Goal: Navigation & Orientation: Understand site structure

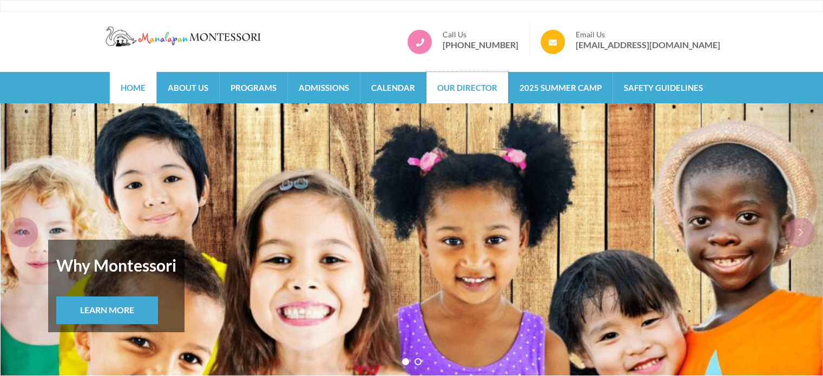
click at [444, 91] on link "Our Director" at bounding box center [467, 87] width 82 height 31
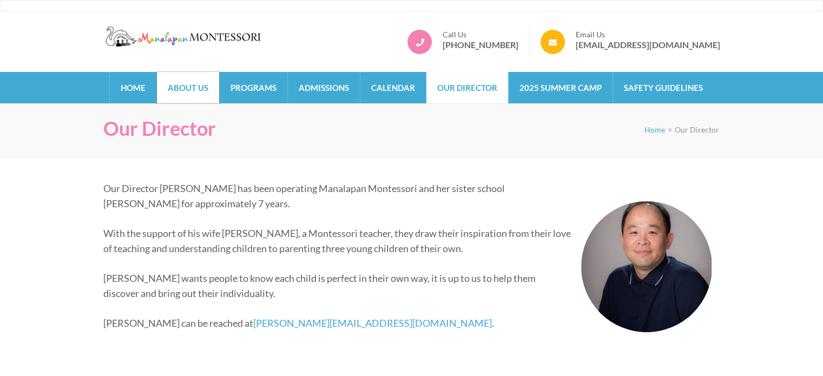
click at [202, 93] on link "About Us" at bounding box center [188, 87] width 62 height 31
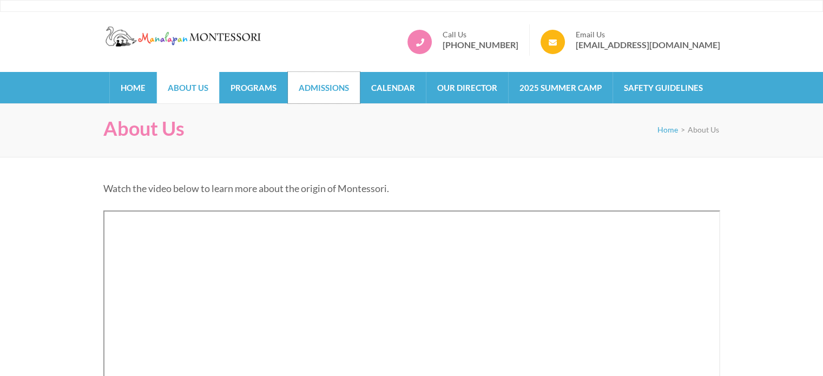
click at [330, 90] on link "Admissions" at bounding box center [324, 87] width 72 height 31
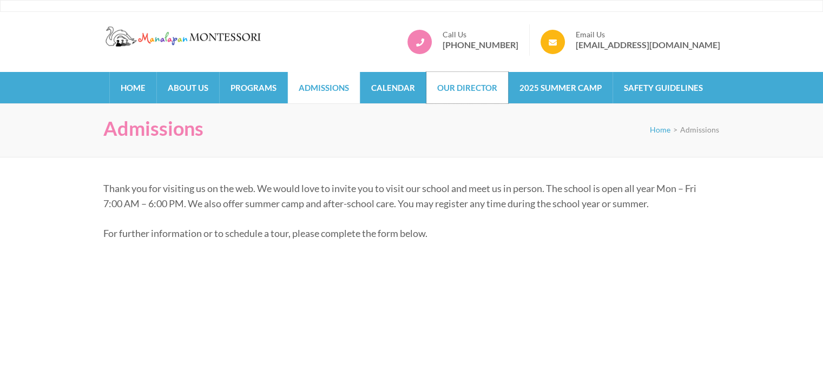
click at [483, 100] on link "Our Director" at bounding box center [467, 87] width 82 height 31
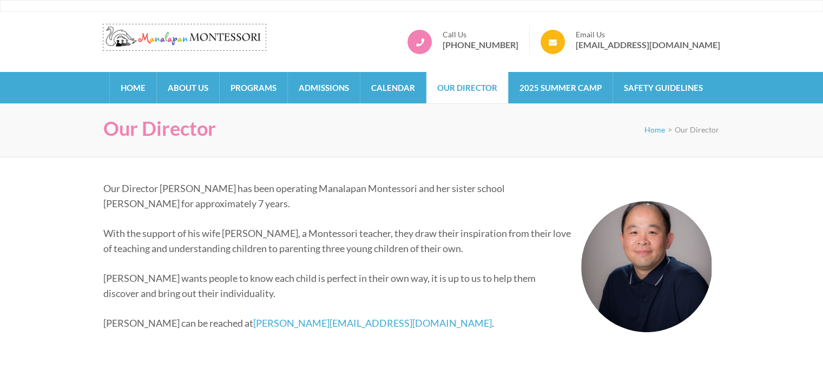
click at [188, 37] on img at bounding box center [184, 36] width 162 height 24
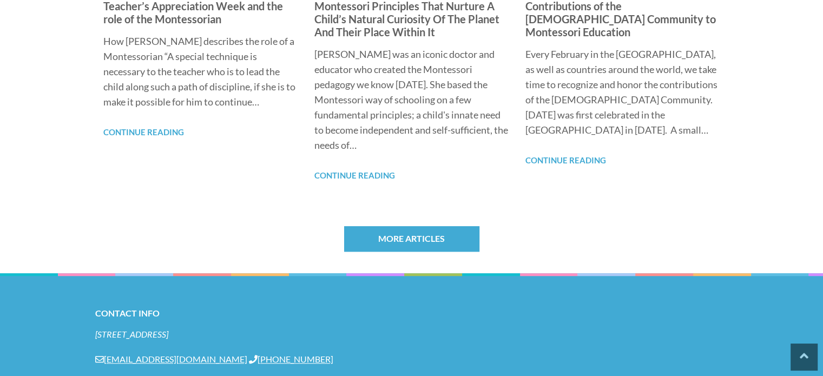
scroll to position [865, 0]
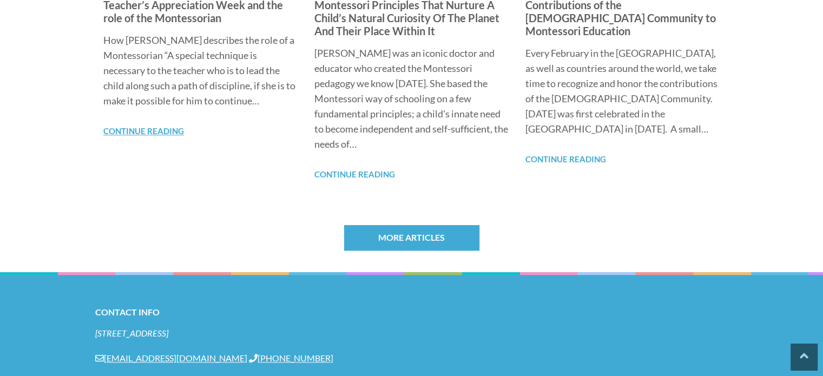
click at [149, 132] on link "Continue Reading" at bounding box center [143, 131] width 81 height 10
